Goal: Information Seeking & Learning: Learn about a topic

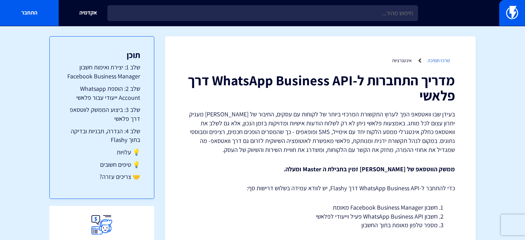
click at [438, 60] on link "מרכז תמיכה" at bounding box center [439, 60] width 22 height 6
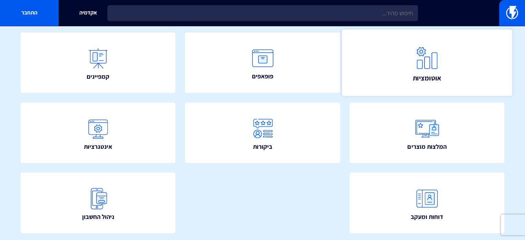
scroll to position [165, 0]
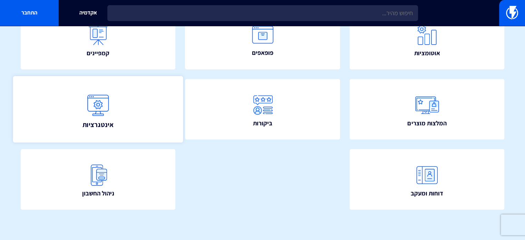
click at [138, 95] on link "אינטגרציות" at bounding box center [98, 109] width 170 height 67
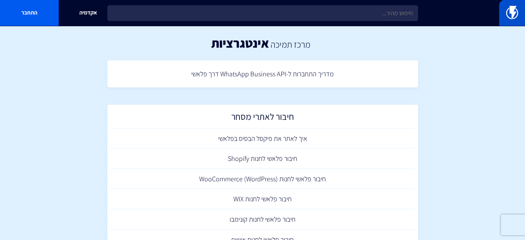
click at [517, 15] on img at bounding box center [512, 13] width 12 height 14
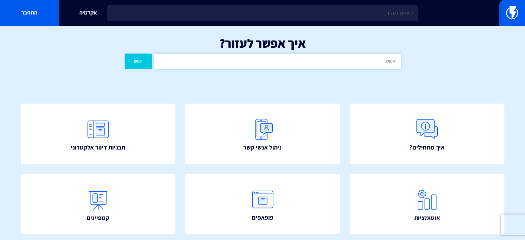
click at [359, 60] on input "text" at bounding box center [277, 61] width 247 height 16
type input "WHATSAPP"
click at [125, 53] on button "חפש" at bounding box center [139, 61] width 28 height 16
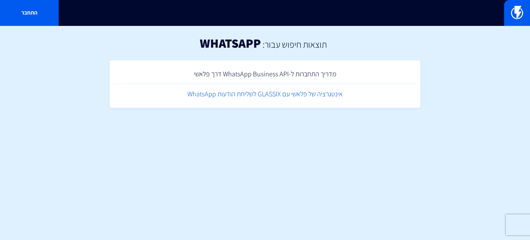
click at [351, 98] on link "אינטגרציה של פלאשי עם GLASSIX לשליחת הודעות WhatsApp" at bounding box center [265, 94] width 304 height 20
